Goal: Information Seeking & Learning: Compare options

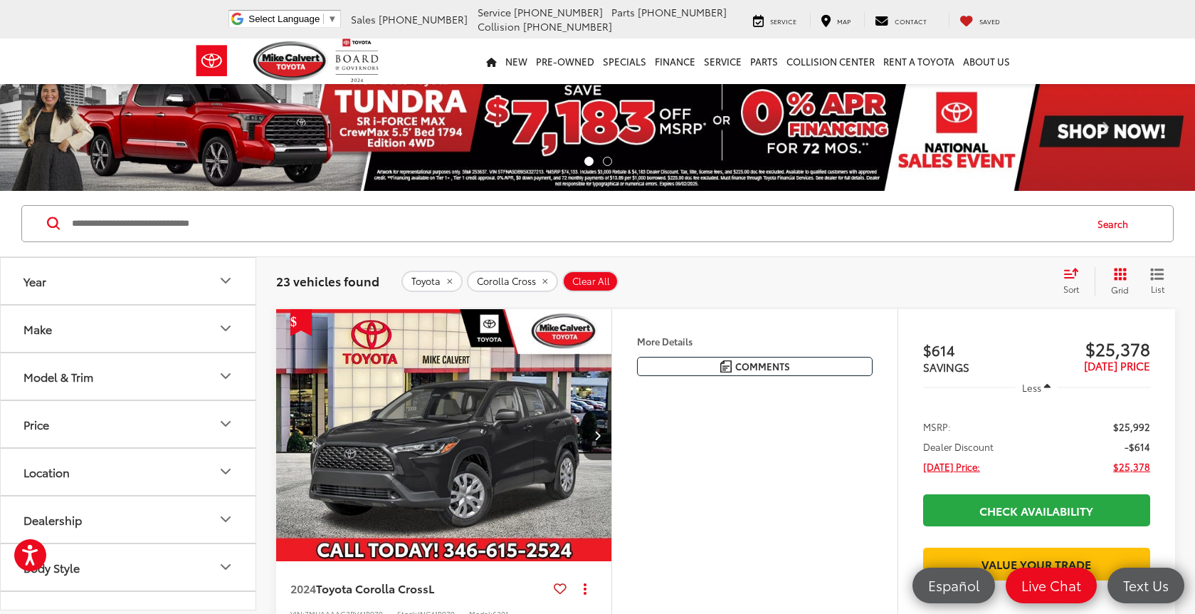
click at [1058, 275] on div "Sort" at bounding box center [1075, 281] width 38 height 28
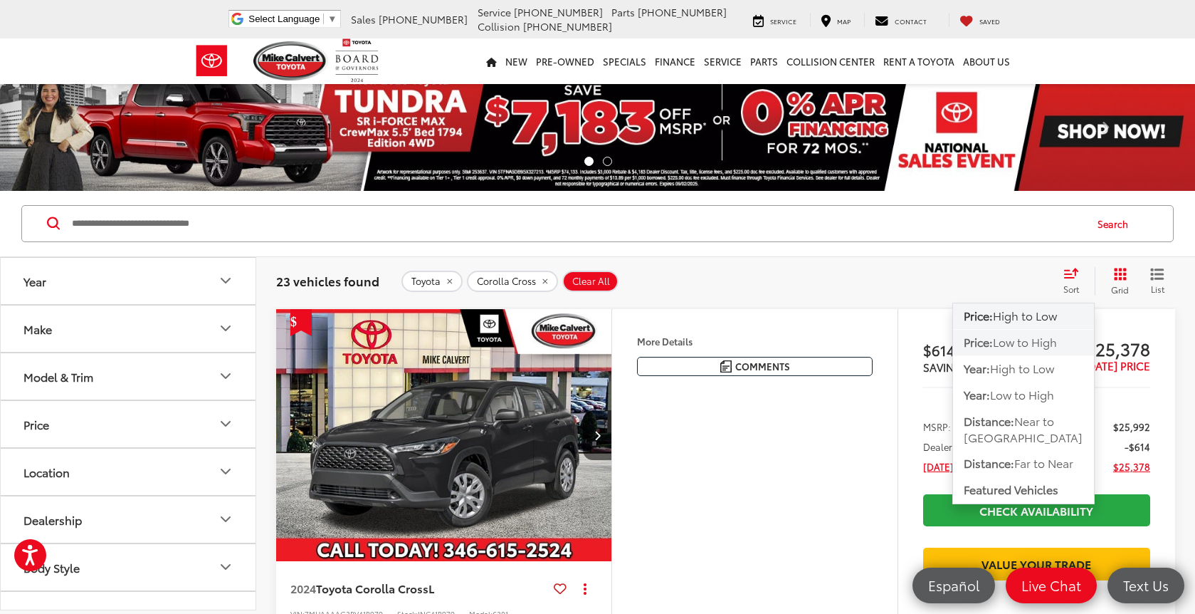
click at [1036, 356] on button "Price: Low to High" at bounding box center [1023, 369] width 141 height 26
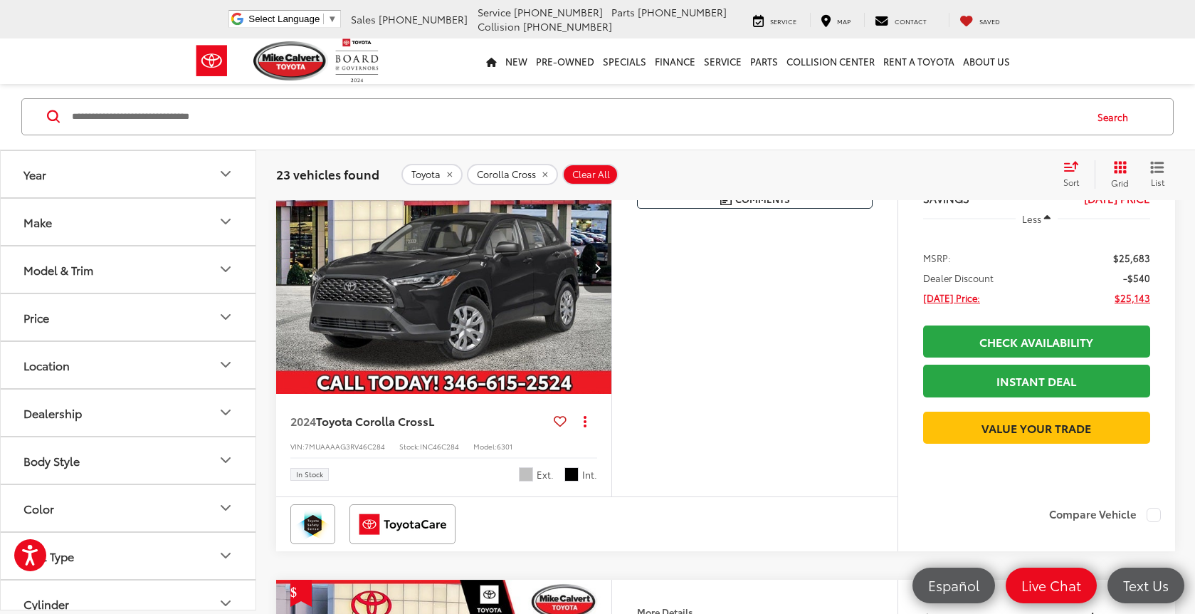
scroll to position [161, 0]
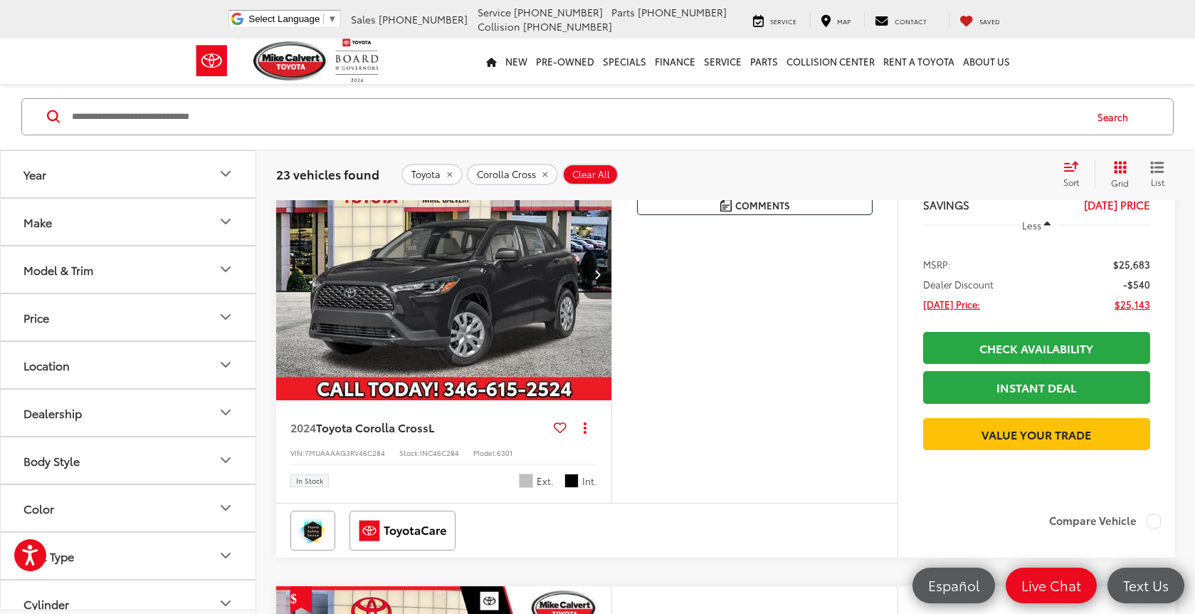
click at [607, 273] on button "Next image" at bounding box center [597, 274] width 28 height 50
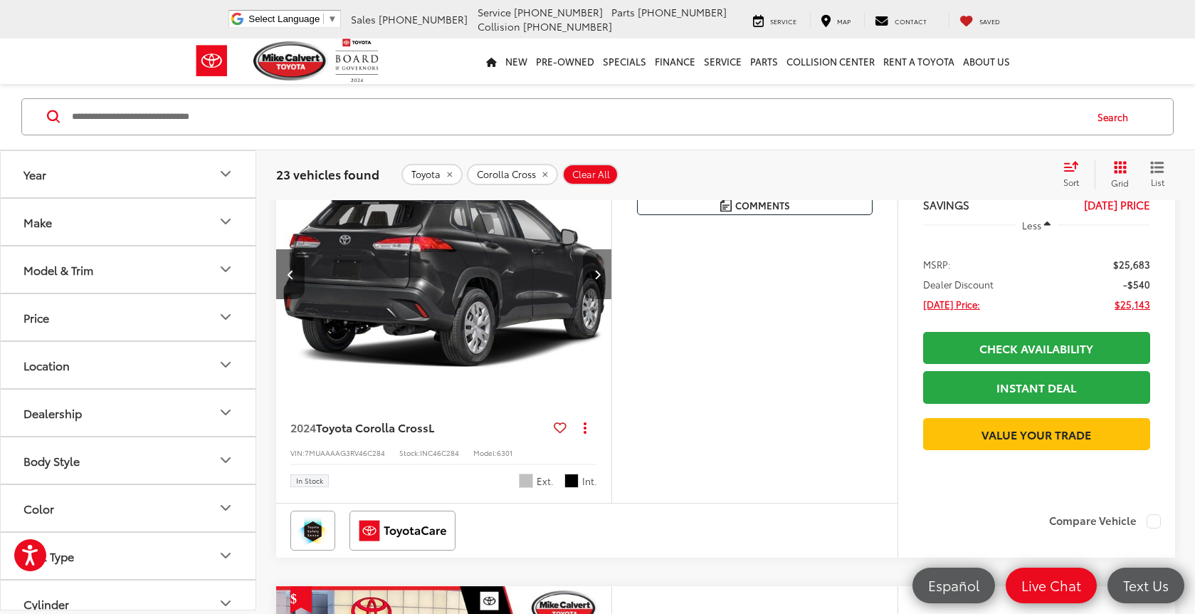
click at [608, 273] on button "Next image" at bounding box center [597, 274] width 28 height 50
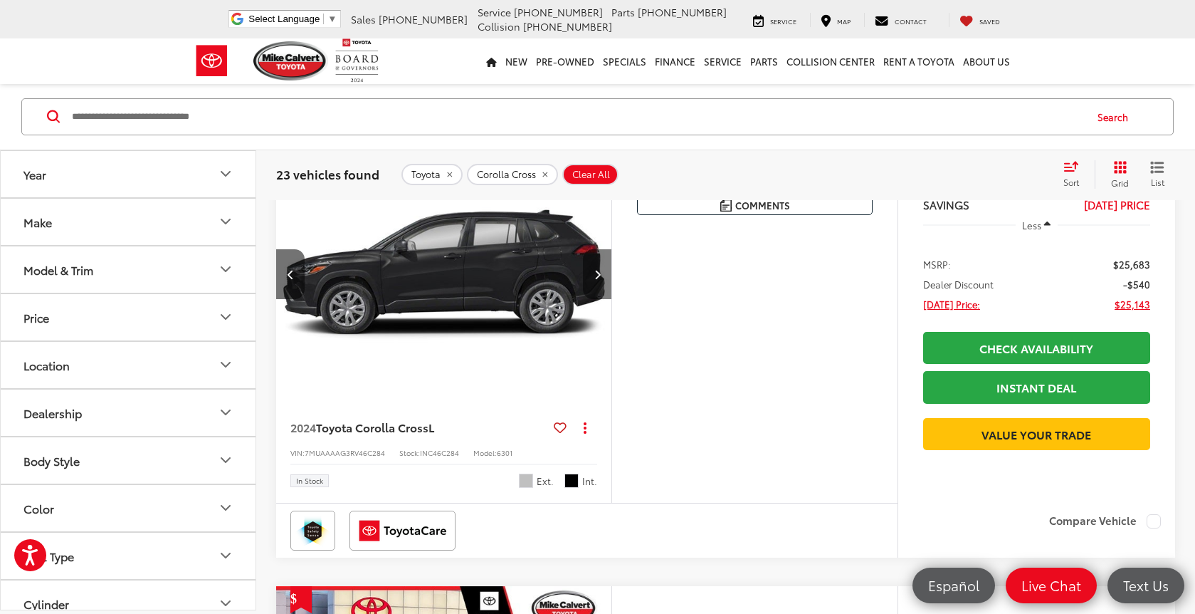
click at [608, 273] on button "Next image" at bounding box center [597, 274] width 28 height 50
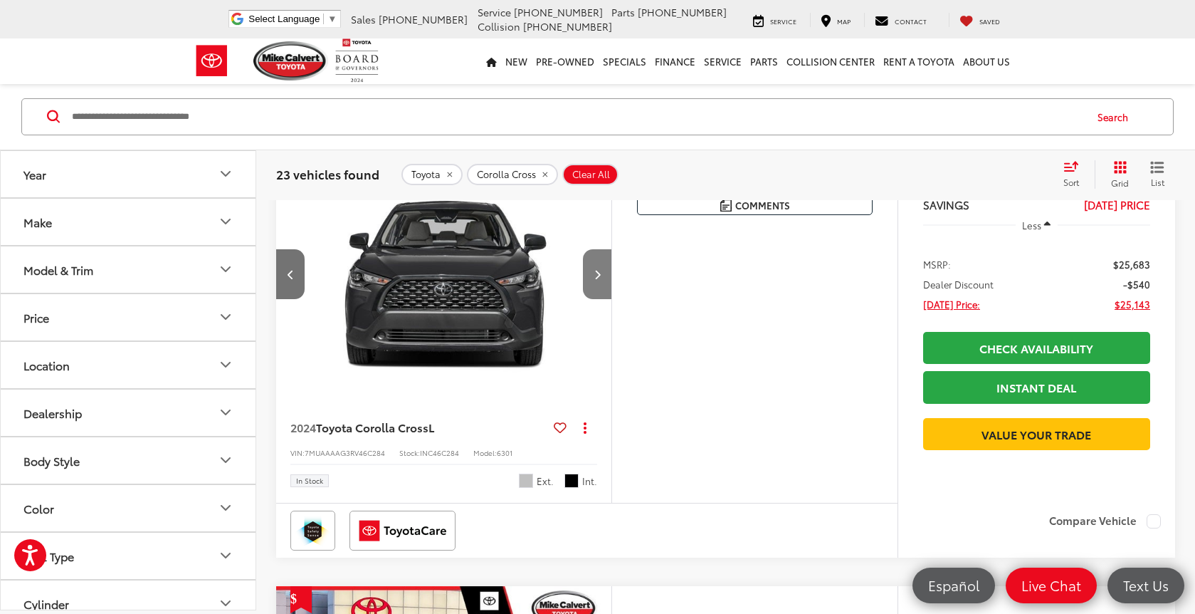
click at [608, 273] on button "Next image" at bounding box center [597, 274] width 28 height 50
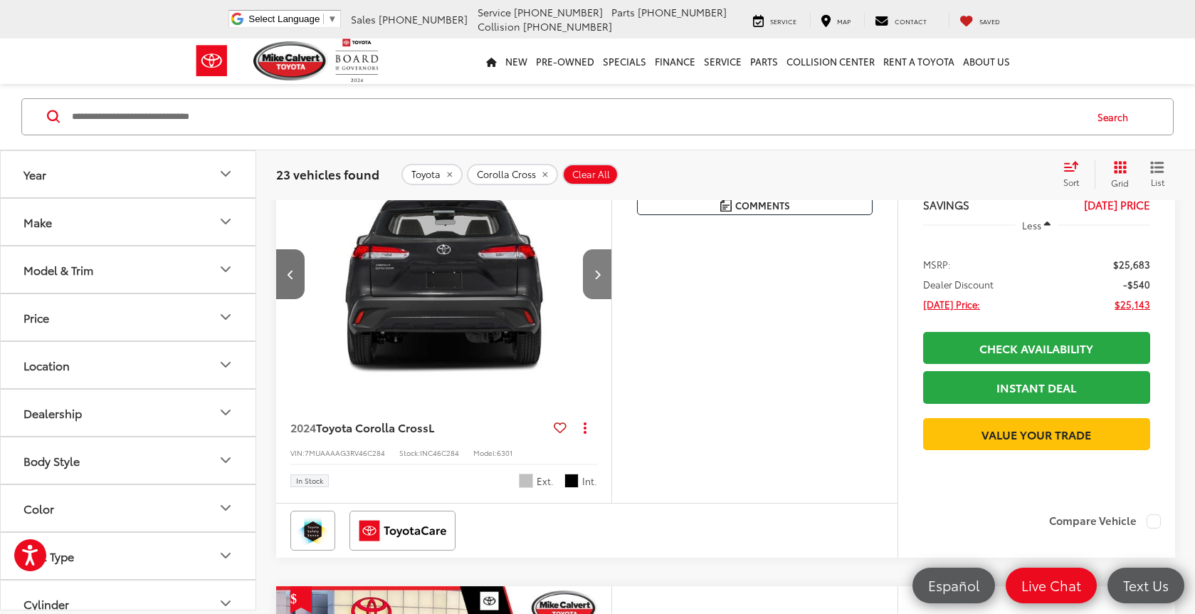
click at [608, 273] on button "Next image" at bounding box center [597, 274] width 28 height 50
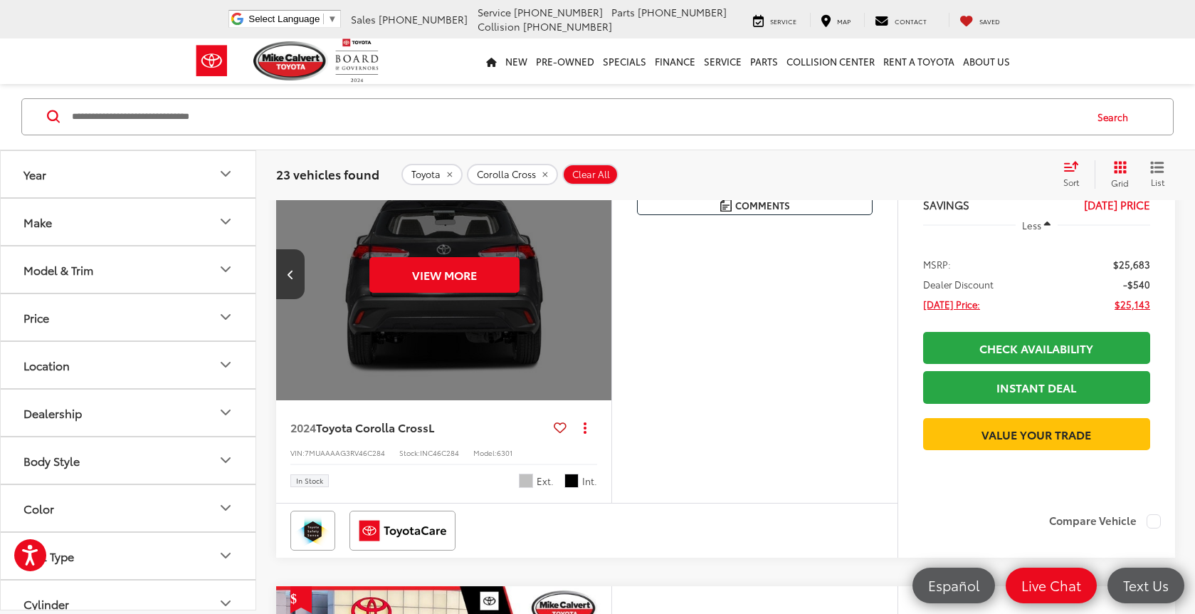
click at [608, 273] on div "View More" at bounding box center [443, 274] width 337 height 253
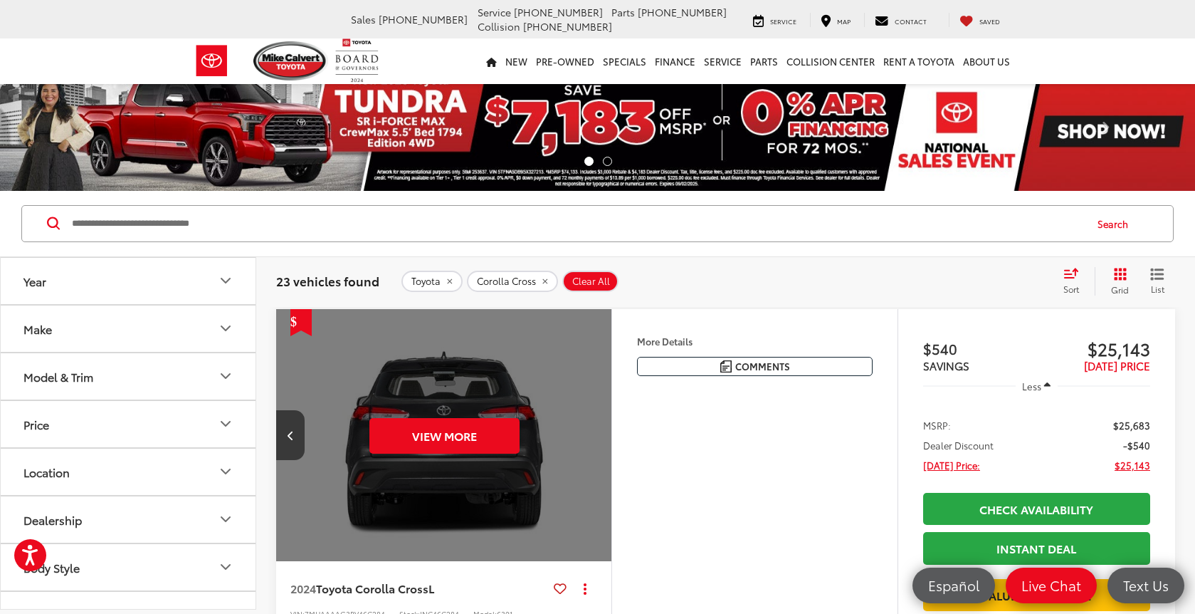
scroll to position [0, 0]
click at [546, 280] on icon "remove Corolla%20Cross" at bounding box center [544, 281] width 5 height 5
click at [159, 392] on button "Model & Trim" at bounding box center [129, 376] width 256 height 46
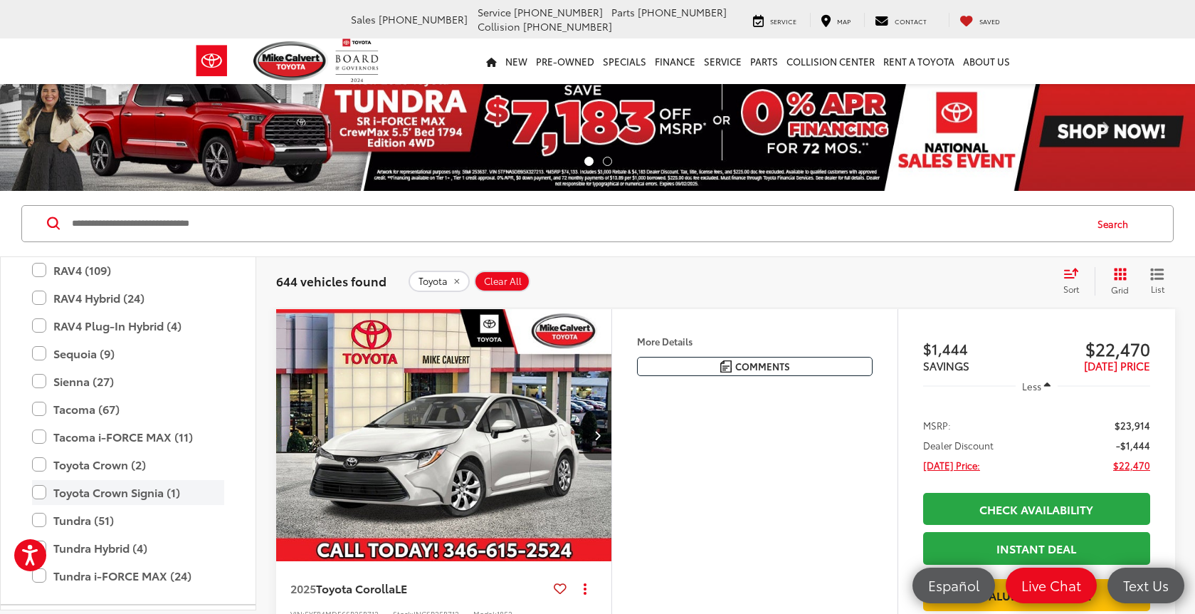
scroll to position [737, 0]
click at [90, 406] on label "Tacoma (67)" at bounding box center [128, 408] width 192 height 25
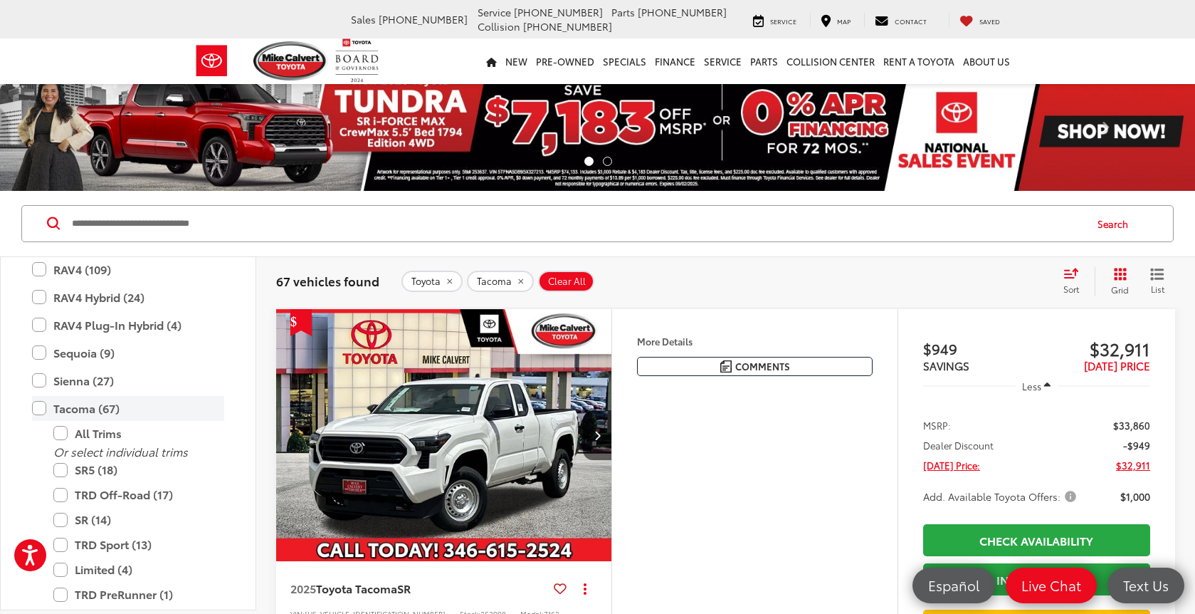
click at [90, 406] on label "Tacoma (67)" at bounding box center [128, 408] width 192 height 25
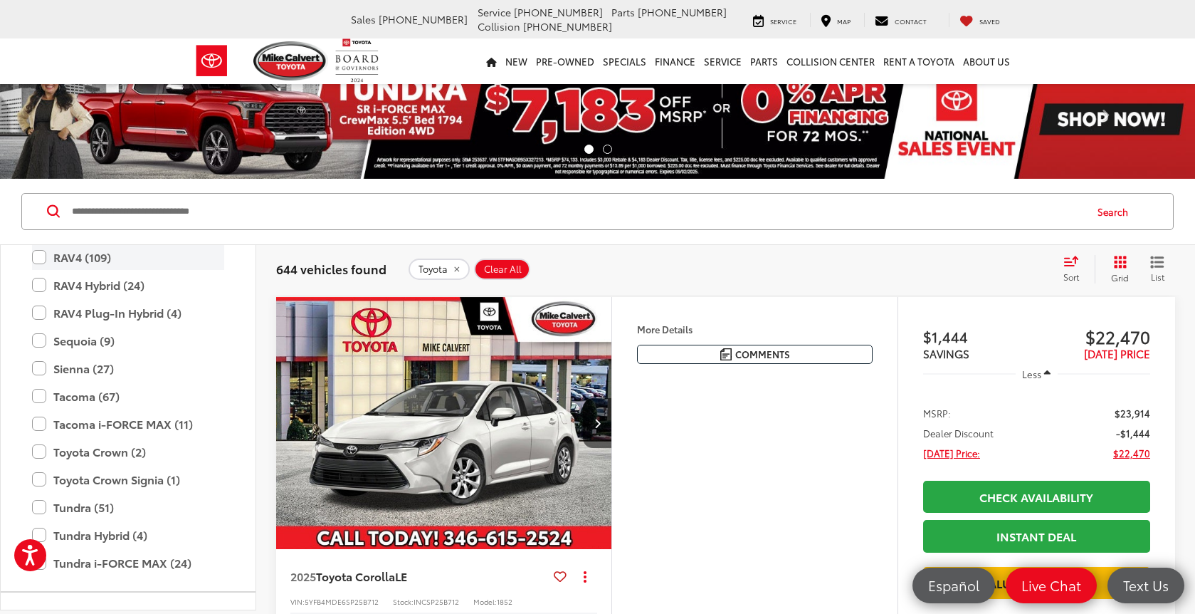
scroll to position [737, 0]
click at [81, 261] on label "RAV4 (109)" at bounding box center [128, 258] width 192 height 25
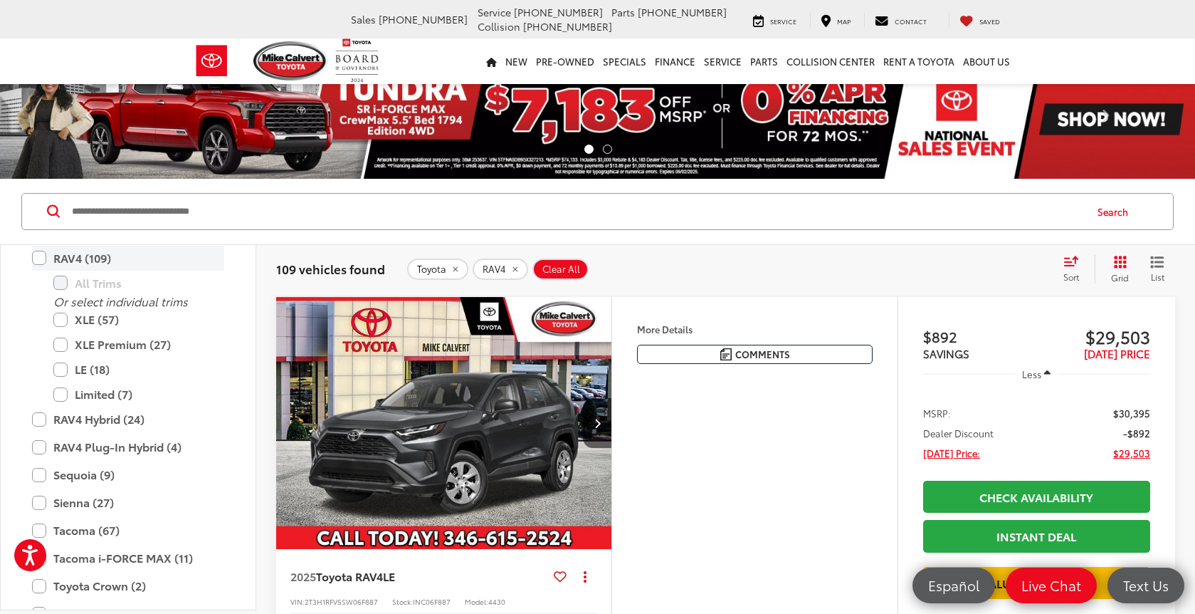
click at [81, 264] on label "RAV4 (109)" at bounding box center [128, 258] width 192 height 25
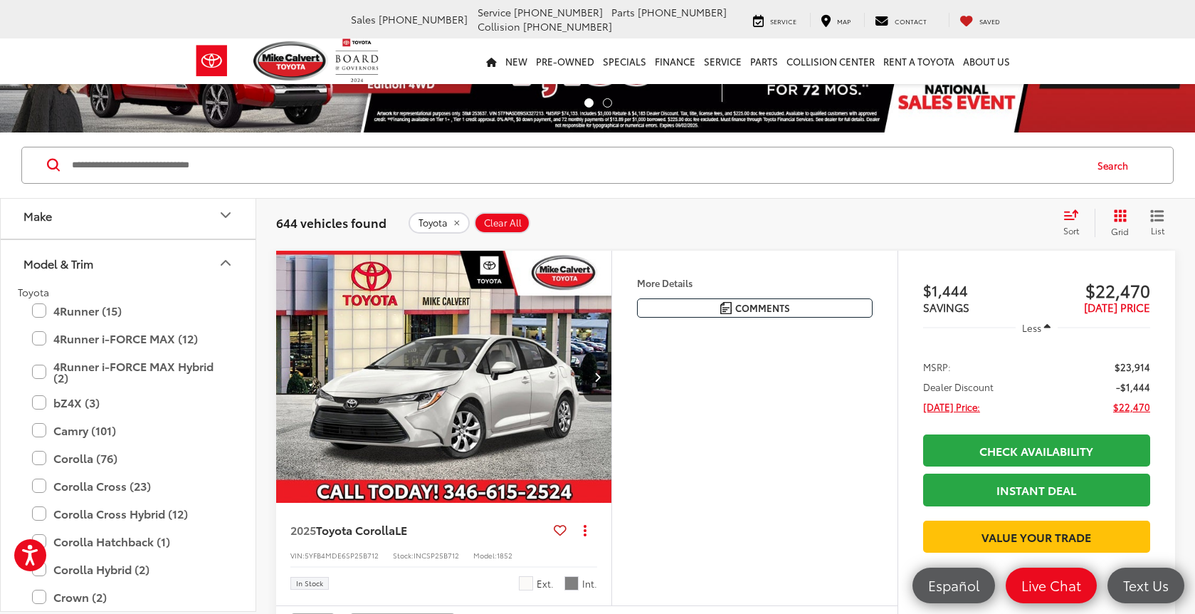
scroll to position [60, 0]
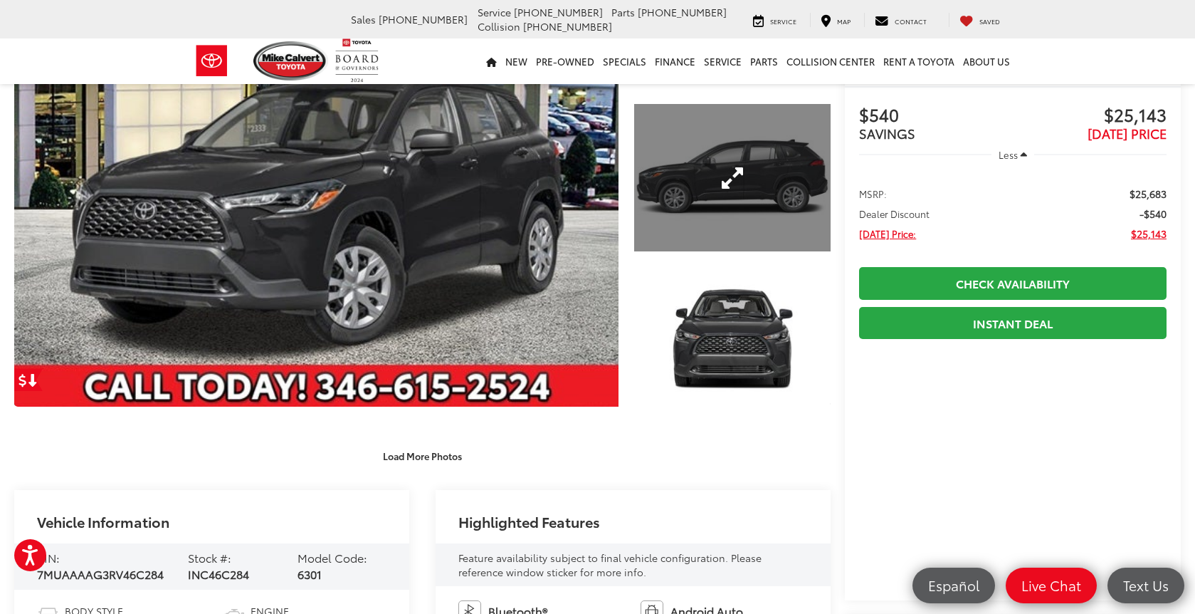
scroll to position [665, 0]
